Goal: Task Accomplishment & Management: Use online tool/utility

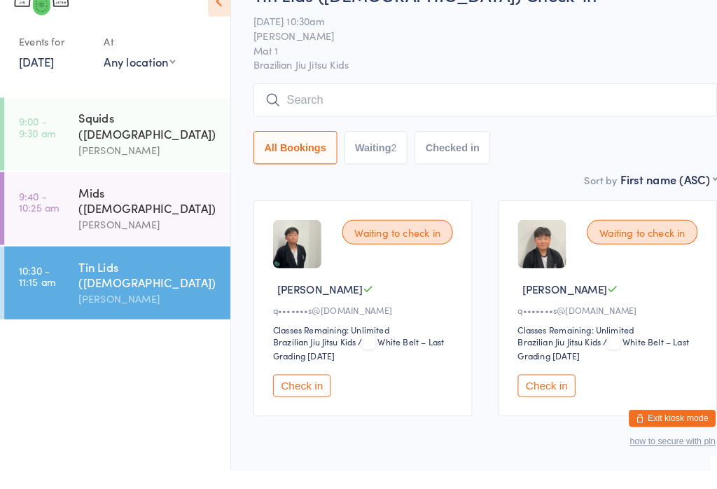
scroll to position [67, 0]
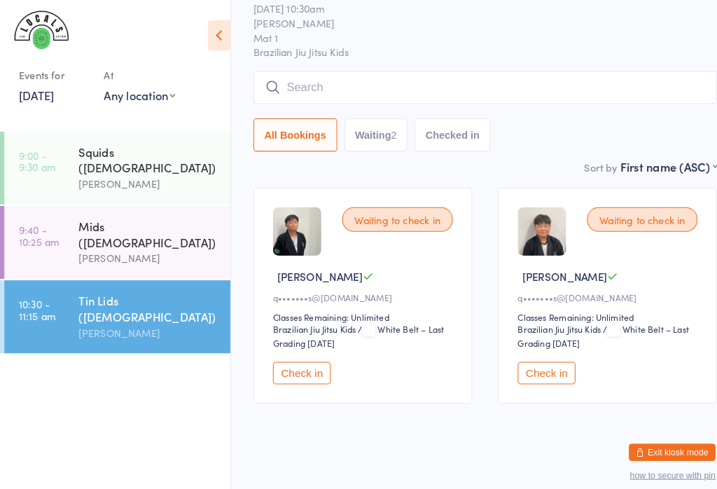
click at [270, 92] on input "search" at bounding box center [471, 85] width 450 height 32
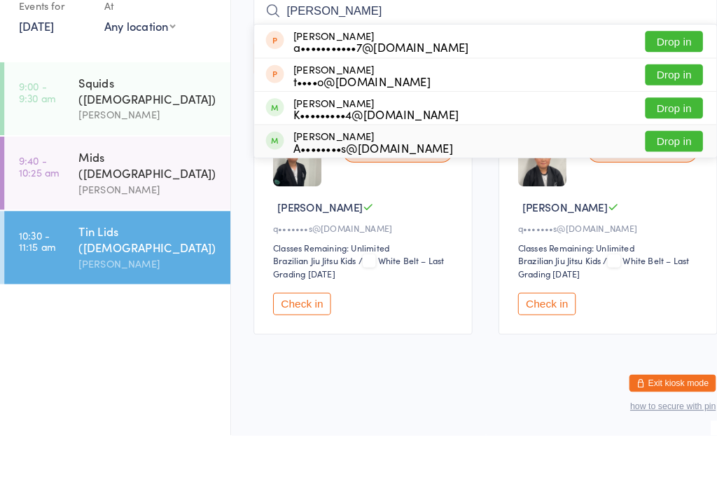
type input "[PERSON_NAME]"
click at [295, 205] on div "A••••••••s@[DOMAIN_NAME]" at bounding box center [361, 210] width 155 height 11
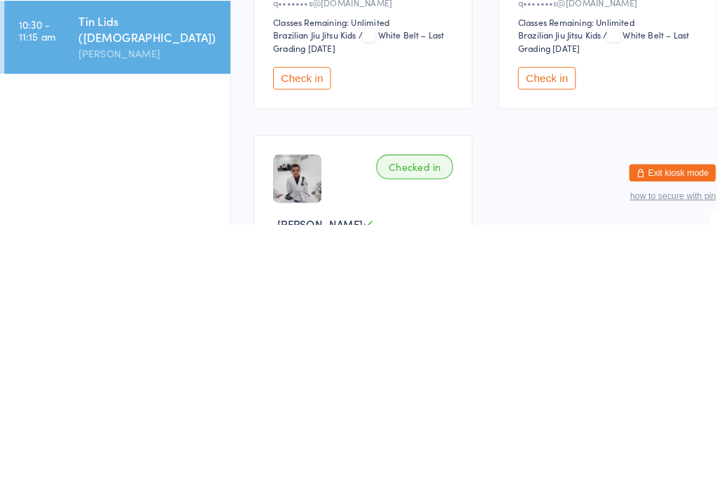
click at [289, 421] on img at bounding box center [288, 444] width 47 height 47
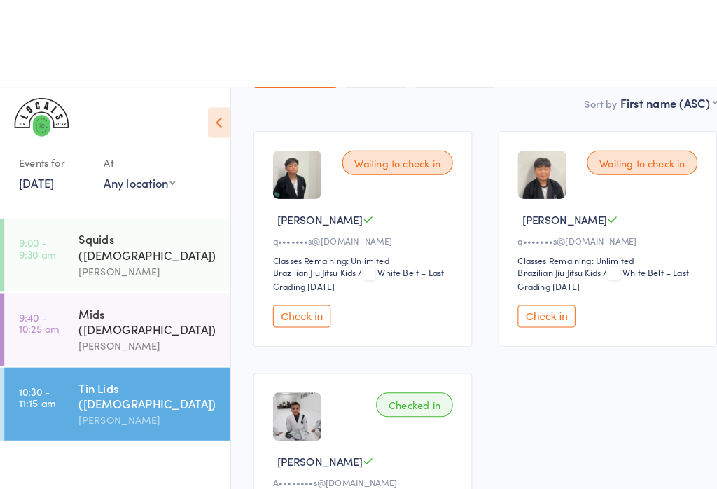
scroll to position [0, 0]
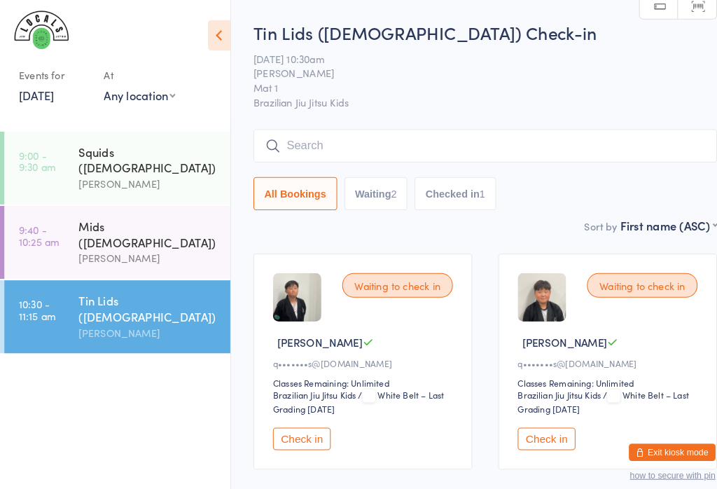
click at [354, 139] on input "search" at bounding box center [471, 141] width 450 height 32
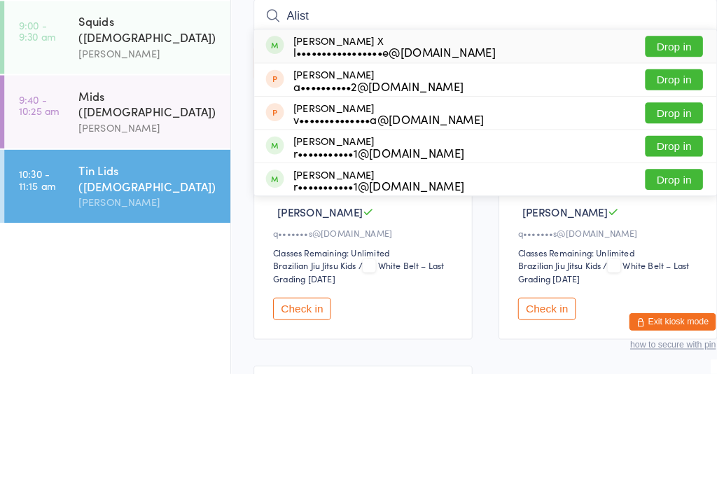
type input "Alist"
click at [665, 161] on button "Drop in" at bounding box center [654, 171] width 56 height 20
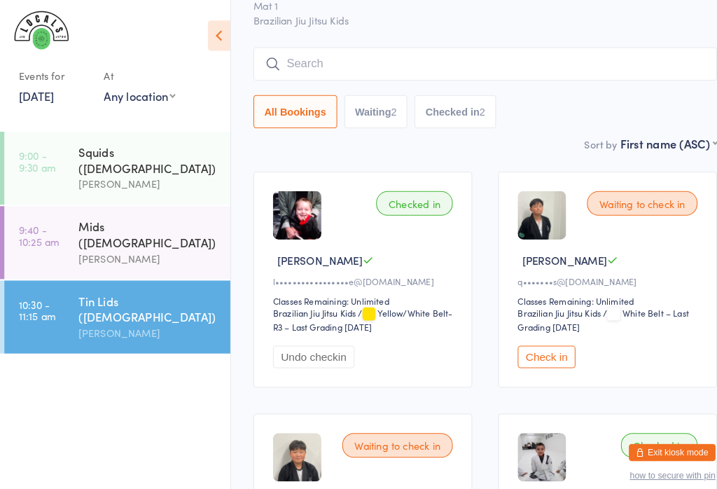
scroll to position [68, 0]
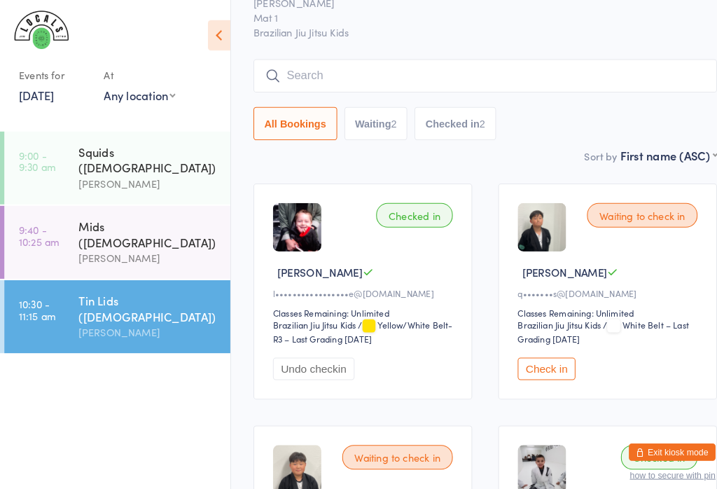
click at [336, 73] on input "search" at bounding box center [471, 73] width 450 height 32
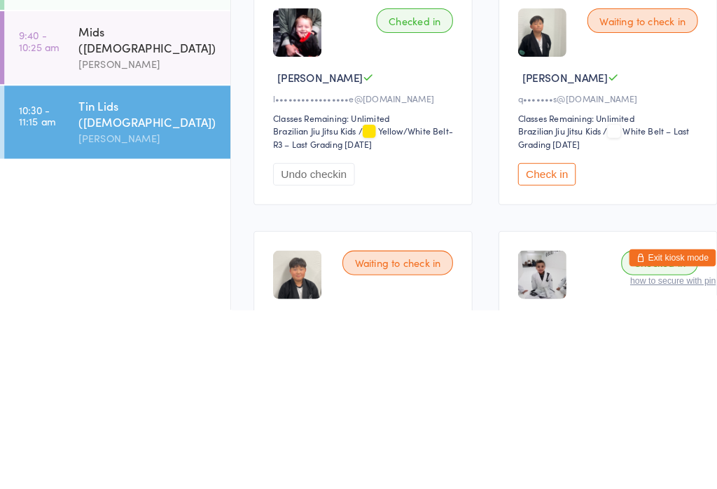
scroll to position [0, 0]
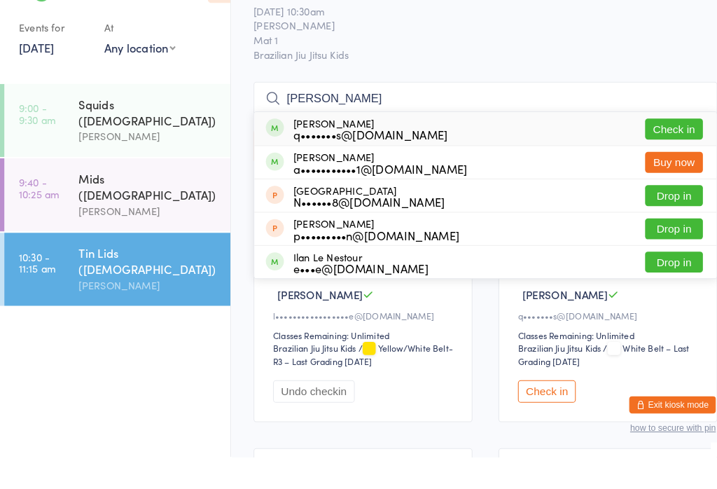
type input "[PERSON_NAME]"
click at [658, 161] on button "Check in" at bounding box center [654, 171] width 56 height 20
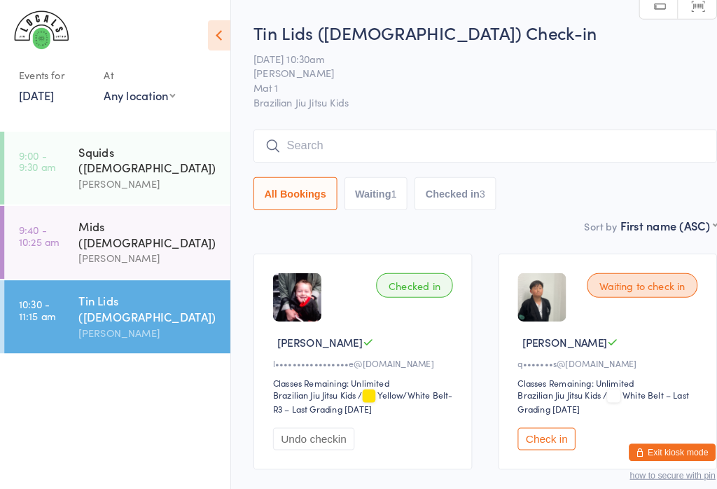
click at [450, 136] on input "search" at bounding box center [471, 141] width 450 height 32
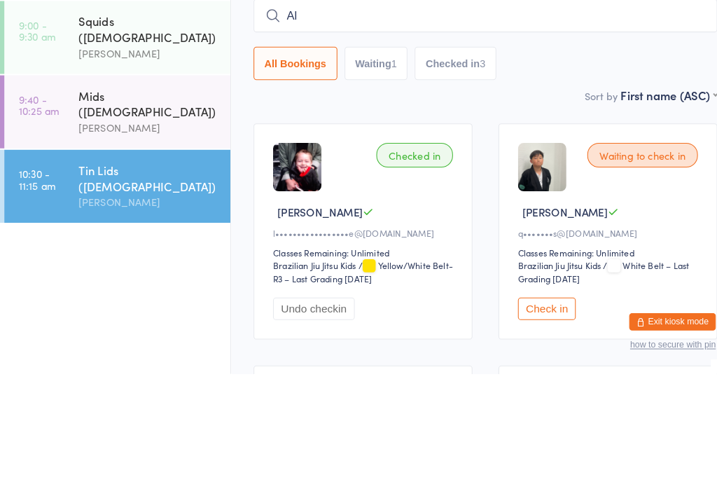
type input "A"
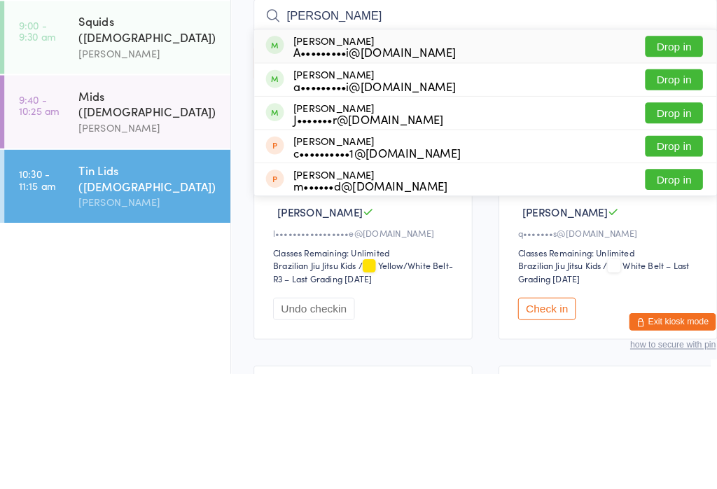
type input "[PERSON_NAME]"
click at [661, 193] on button "Drop in" at bounding box center [654, 203] width 56 height 20
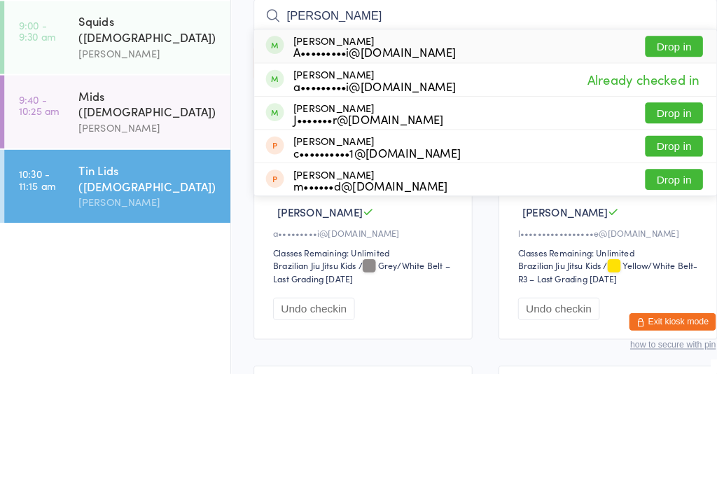
type input "[PERSON_NAME]"
click at [656, 161] on button "Drop in" at bounding box center [654, 171] width 56 height 20
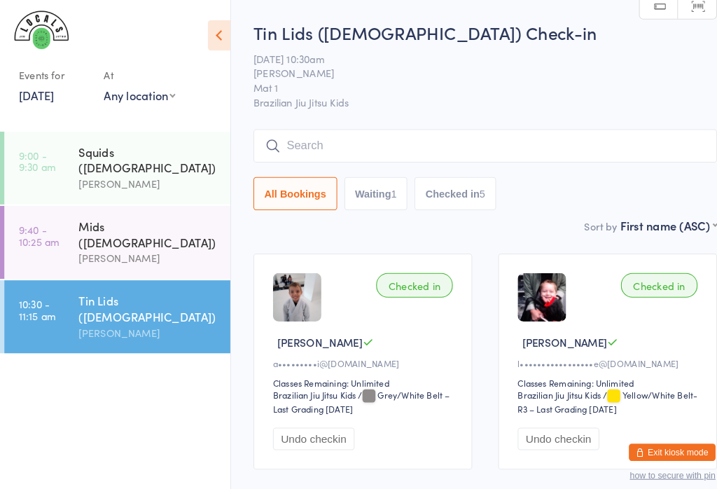
click at [403, 152] on input "search" at bounding box center [471, 141] width 450 height 32
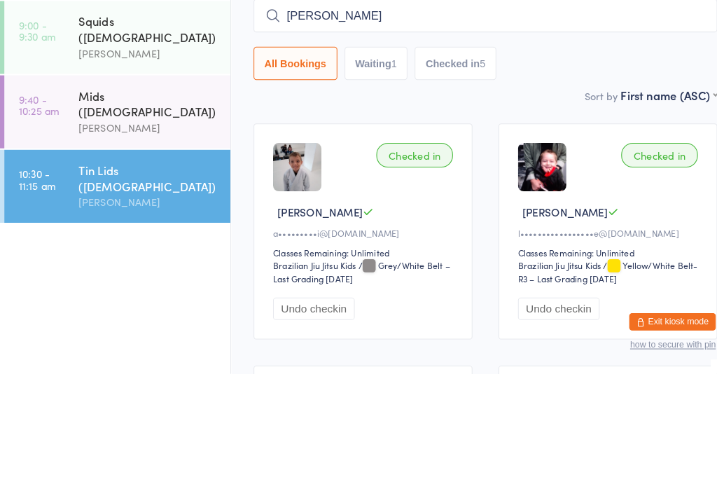
type input "[PERSON_NAME]"
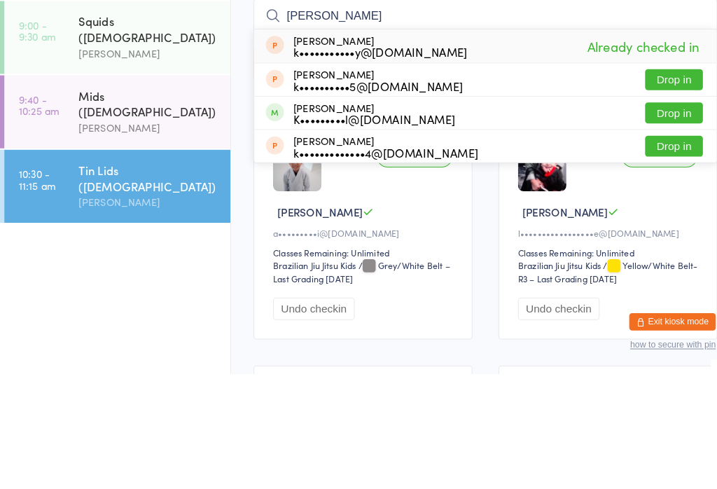
type input "[PERSON_NAME]"
click at [662, 226] on button "Drop in" at bounding box center [654, 236] width 56 height 20
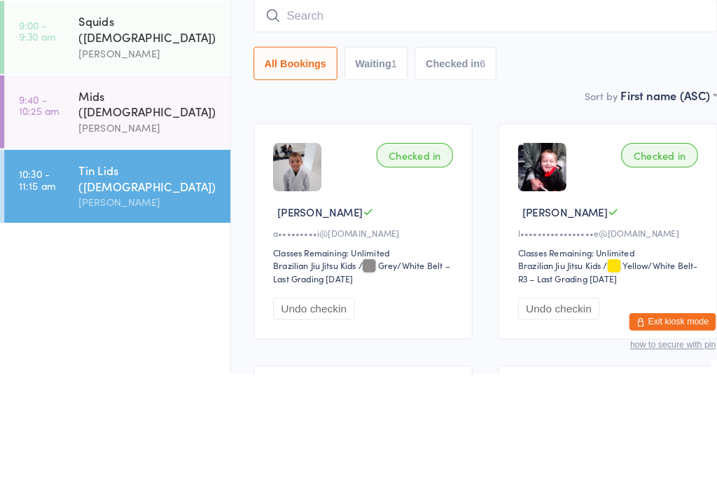
scroll to position [112, 0]
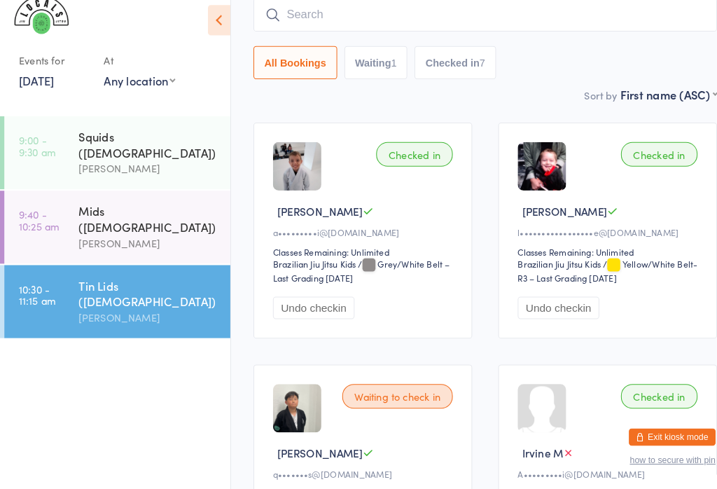
click at [332, 30] on input "search" at bounding box center [471, 29] width 450 height 32
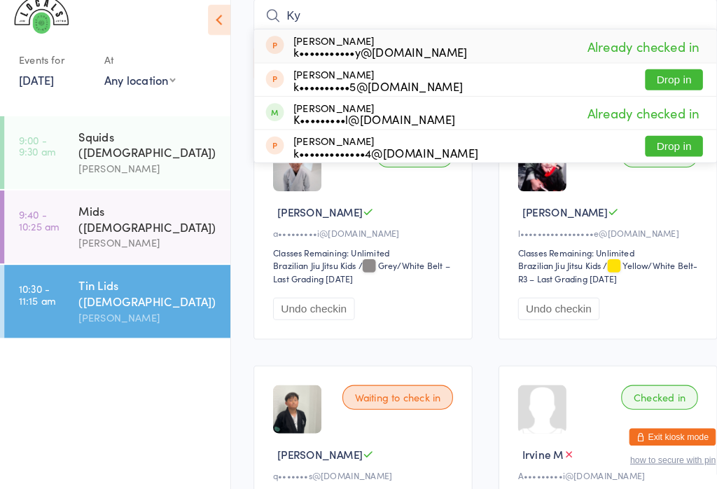
type input "K"
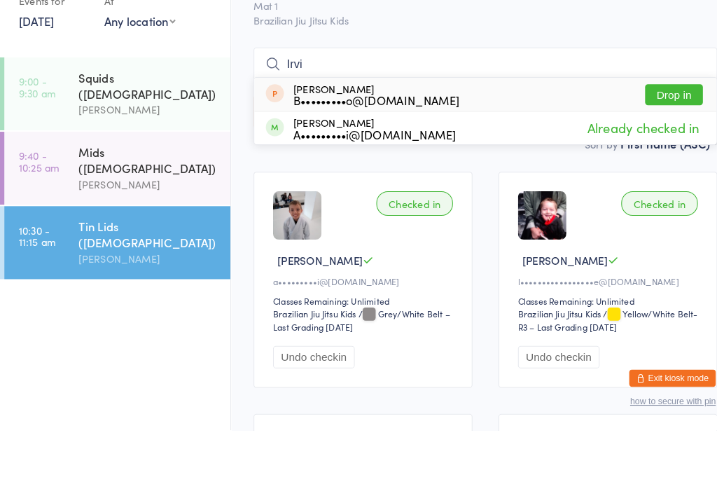
scroll to position [0, 0]
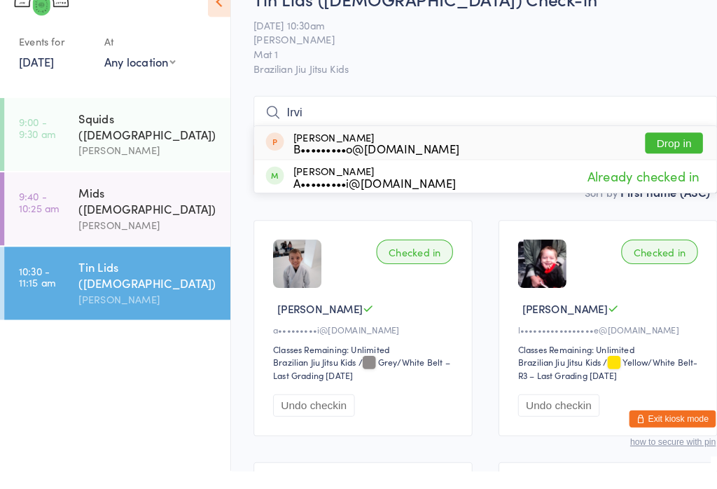
click at [523, 64] on span "[PERSON_NAME]" at bounding box center [460, 71] width 428 height 14
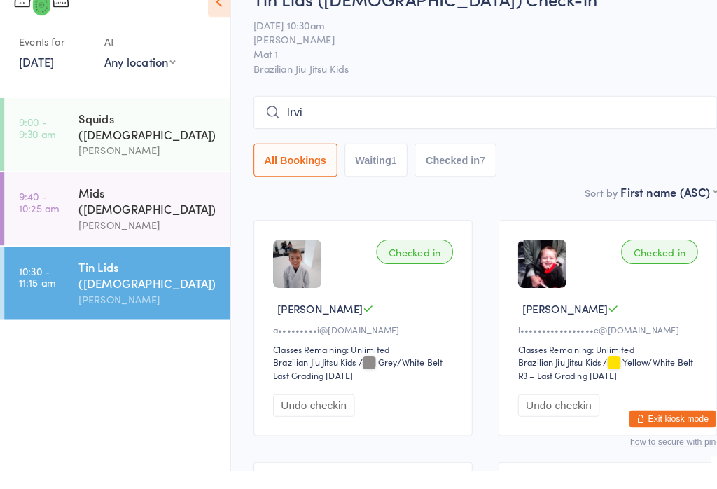
scroll to position [33, 0]
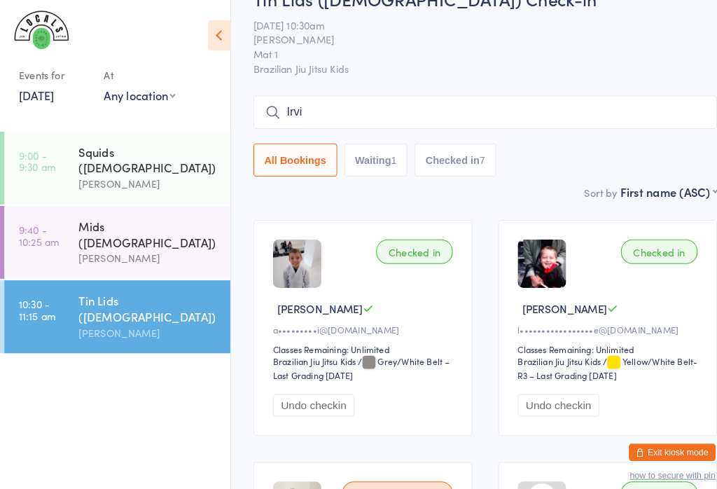
click at [400, 106] on input "Irvi" at bounding box center [471, 108] width 450 height 32
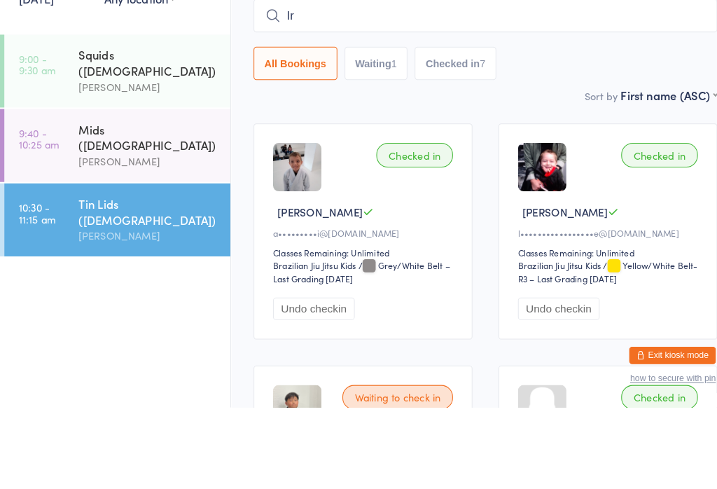
type input "I"
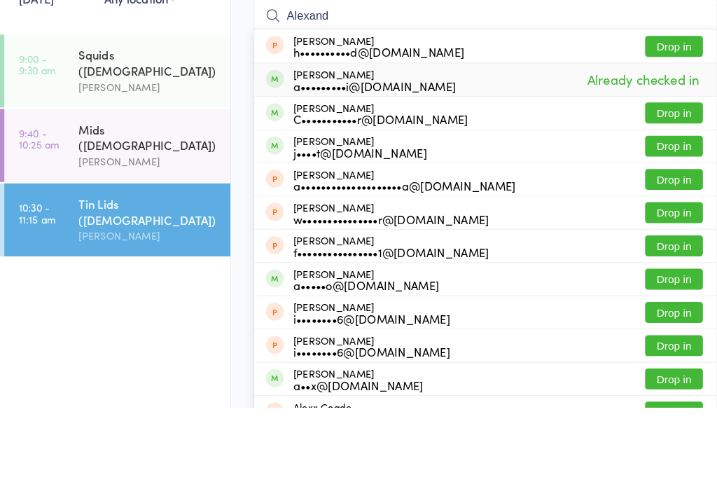
type input "Alexand"
click at [352, 172] on div "a•••••••••i@[DOMAIN_NAME]" at bounding box center [363, 177] width 158 height 11
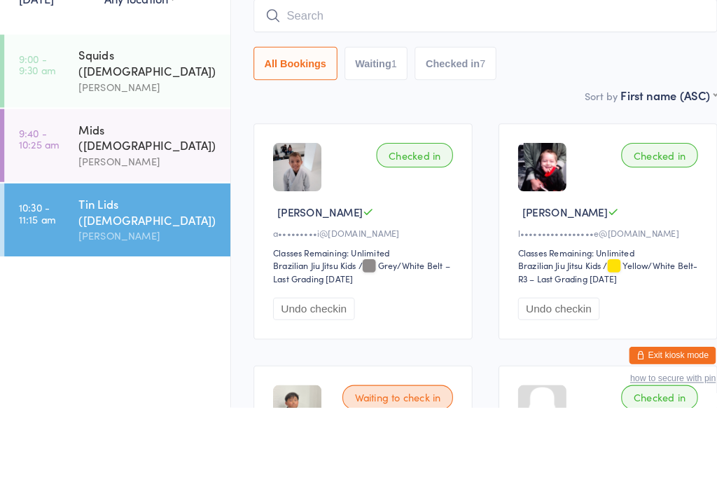
click at [331, 86] on div "Tin Lids ([DEMOGRAPHIC_DATA]) Check-in [DATE] 10:30am [PERSON_NAME] Mat 1 Brazi…" at bounding box center [471, 82] width 450 height 191
